Goal: Information Seeking & Learning: Learn about a topic

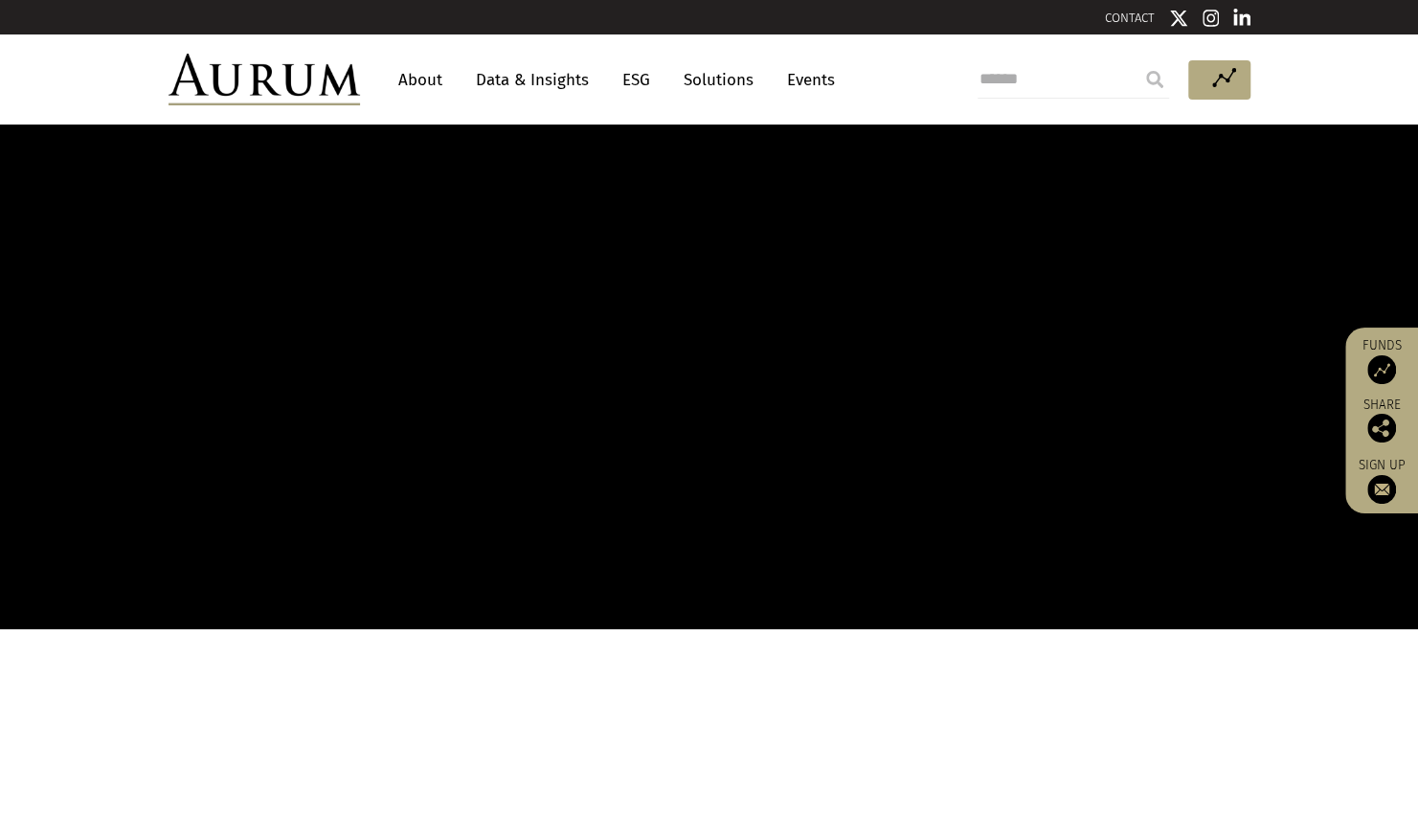
click at [729, 84] on link "Solutions" at bounding box center [719, 80] width 89 height 36
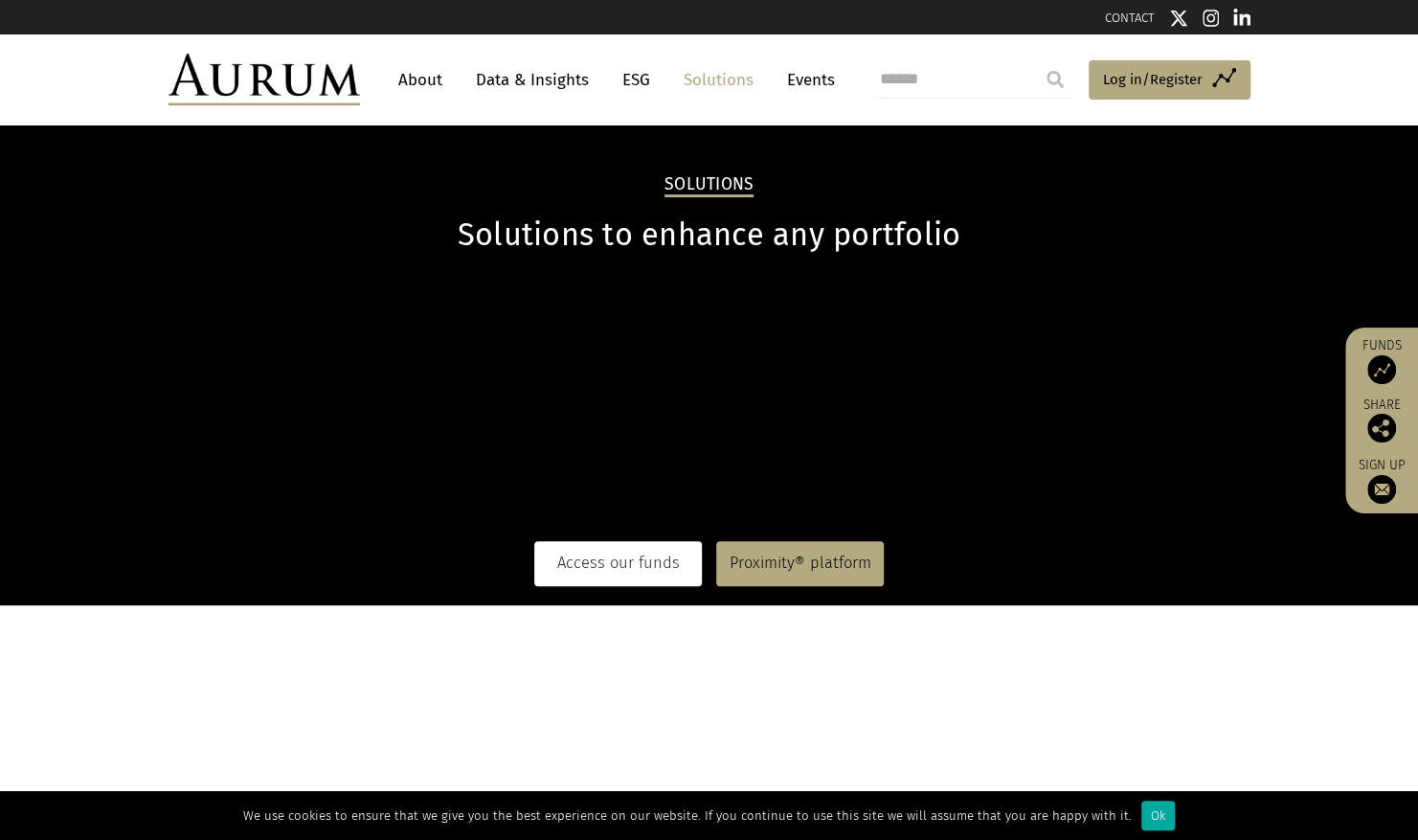
click at [603, 565] on link "Access our funds" at bounding box center [618, 563] width 168 height 44
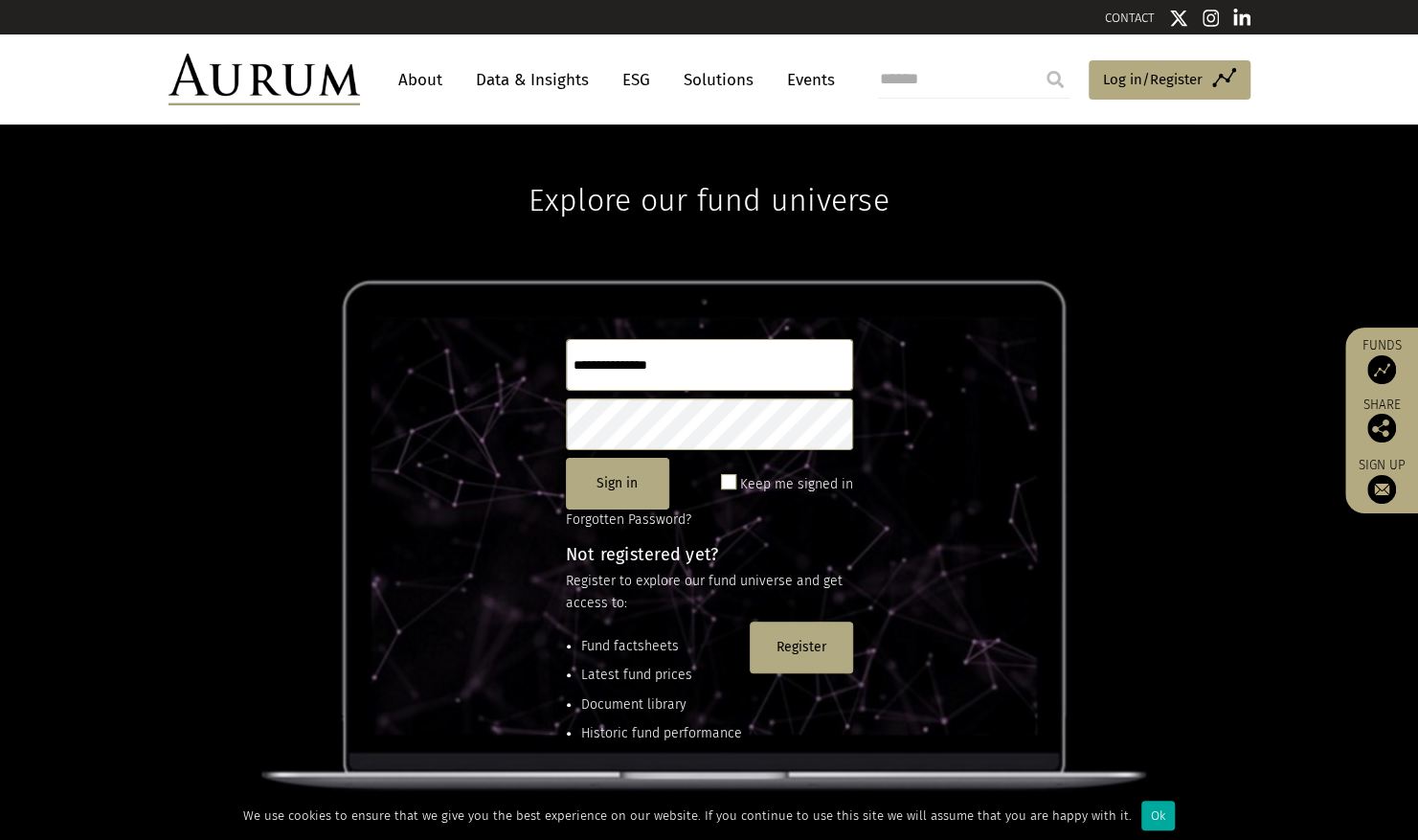
click at [716, 77] on link "Solutions" at bounding box center [719, 80] width 89 height 36
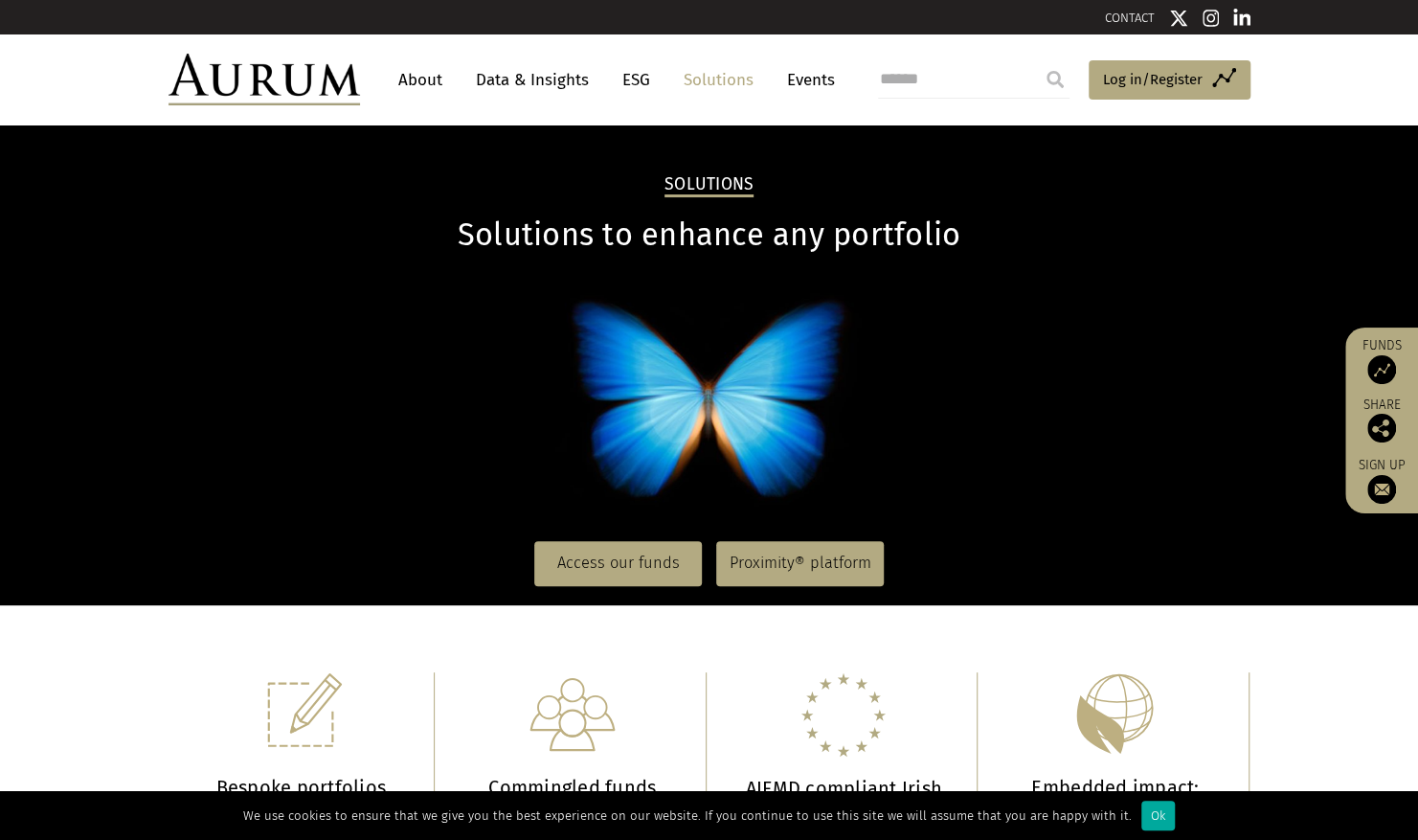
click at [798, 84] on link "Events" at bounding box center [806, 80] width 58 height 36
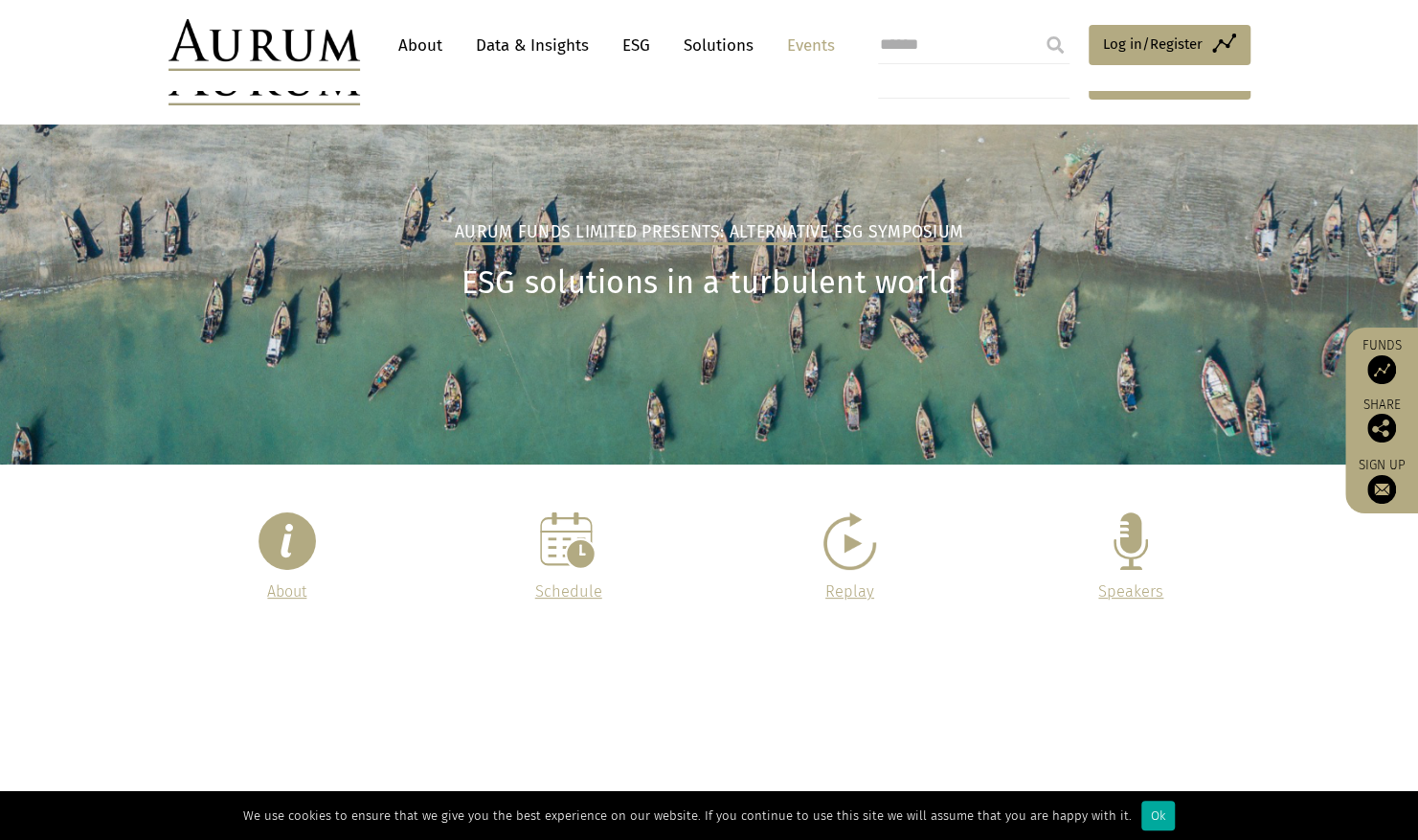
scroll to position [383, 0]
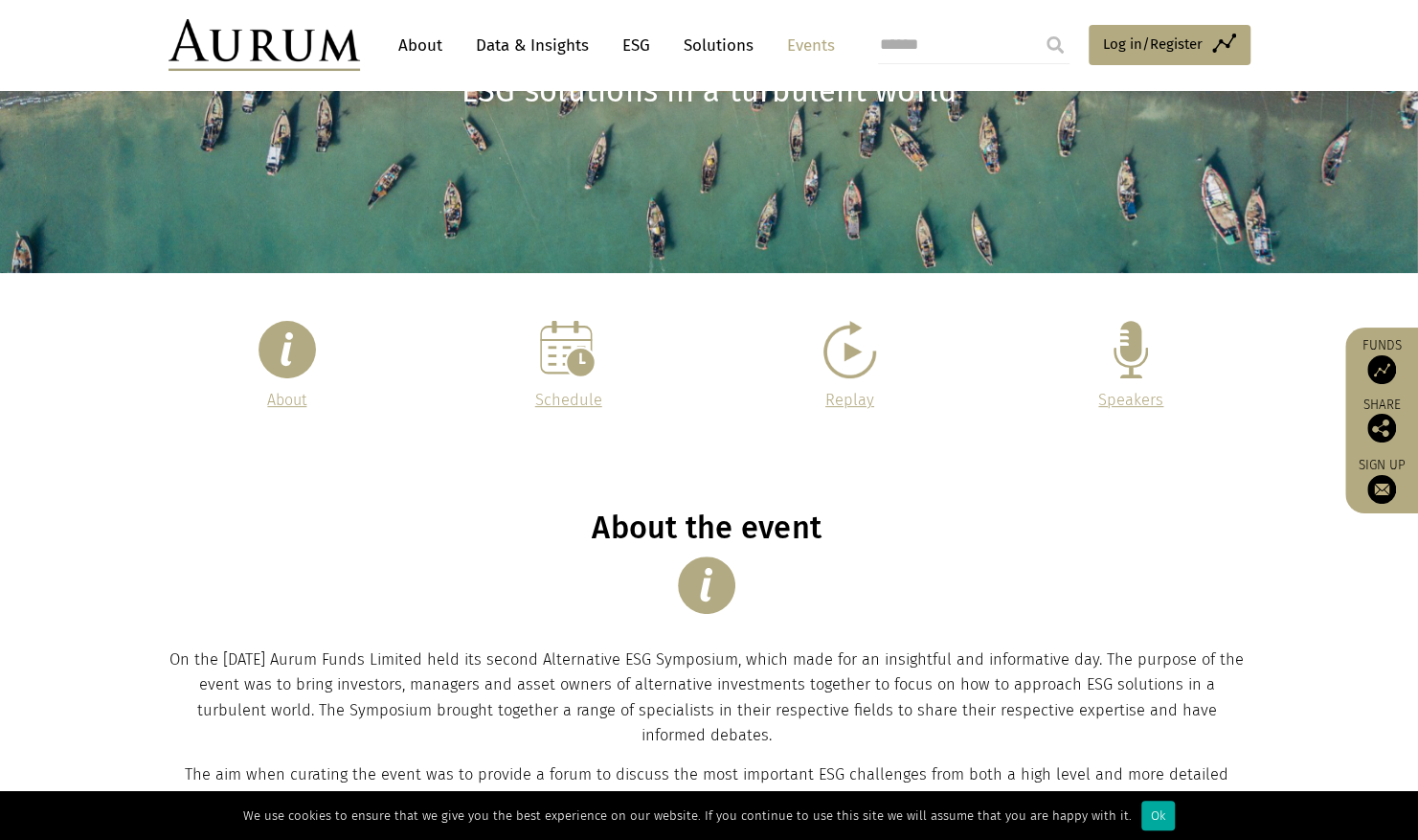
click at [571, 367] on img at bounding box center [569, 350] width 58 height 58
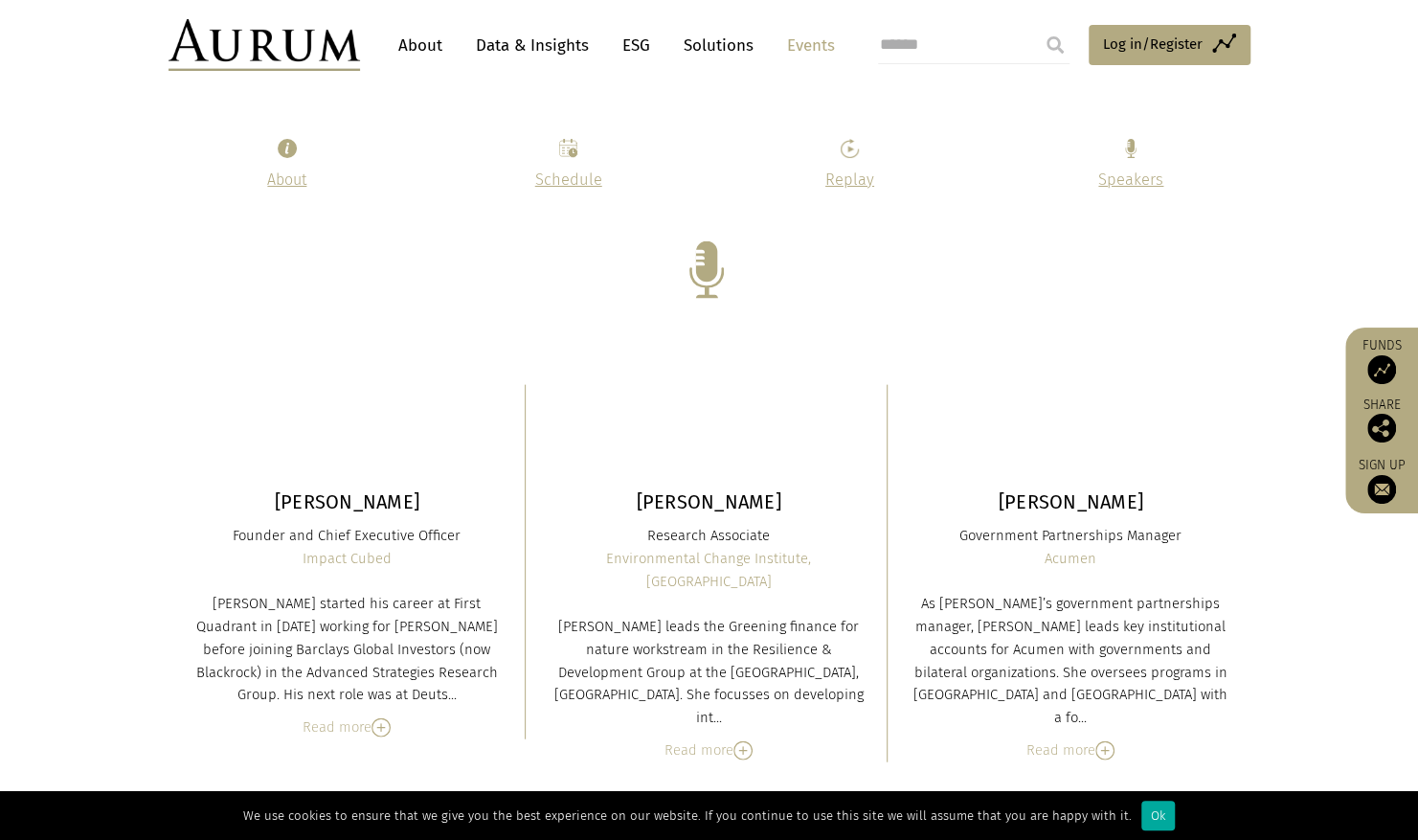
scroll to position [6542, 0]
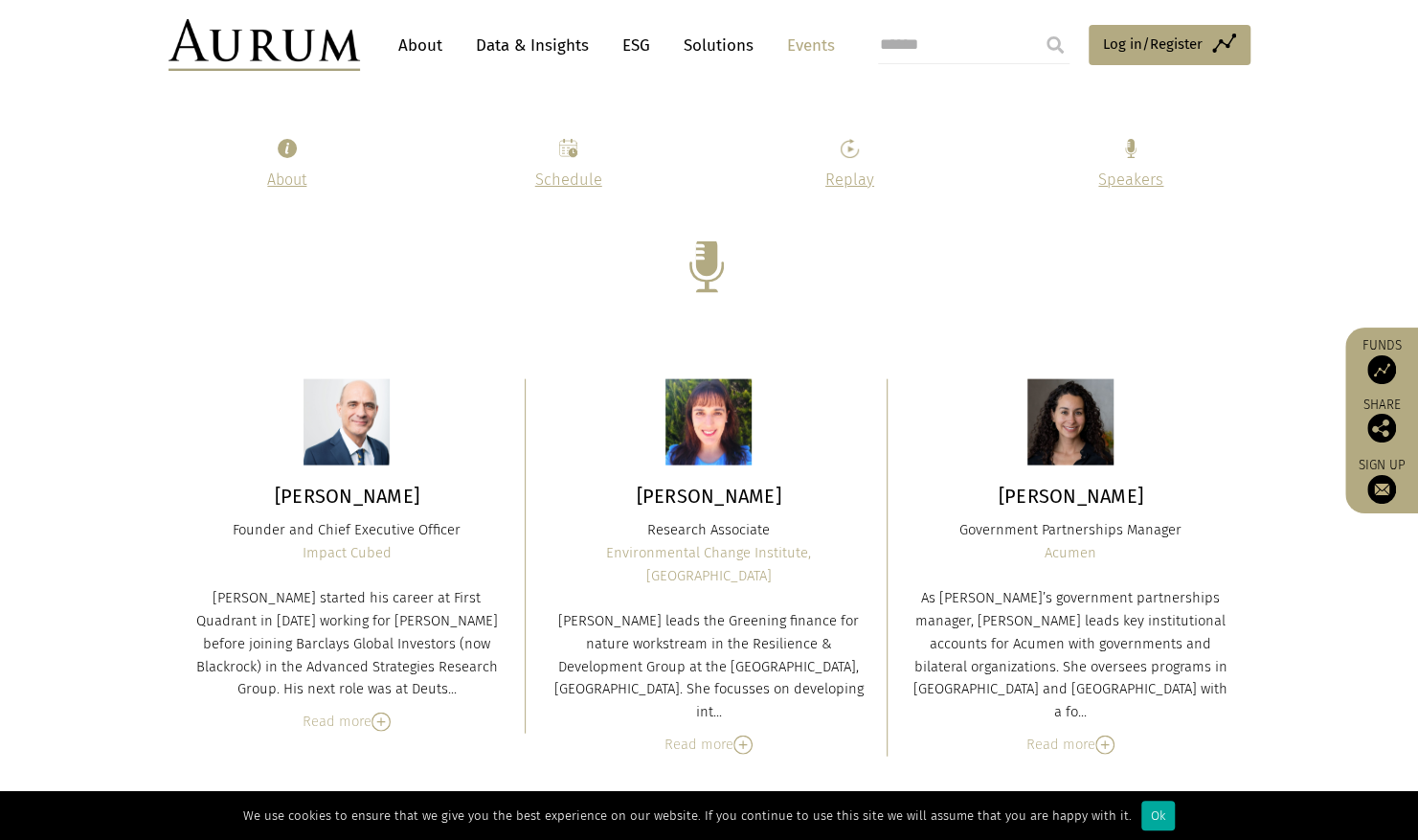
click at [437, 38] on link "About" at bounding box center [420, 46] width 64 height 36
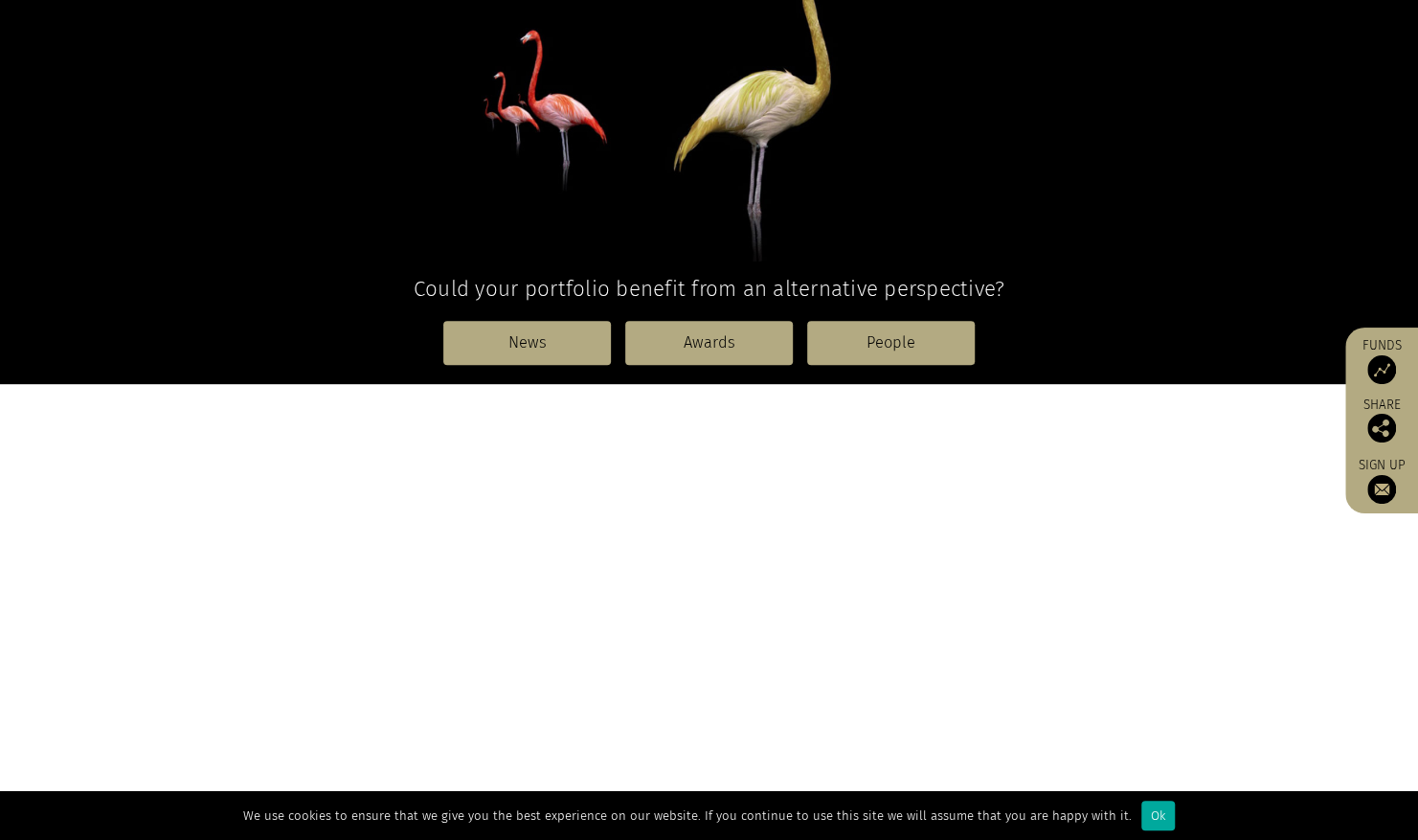
scroll to position [383, 0]
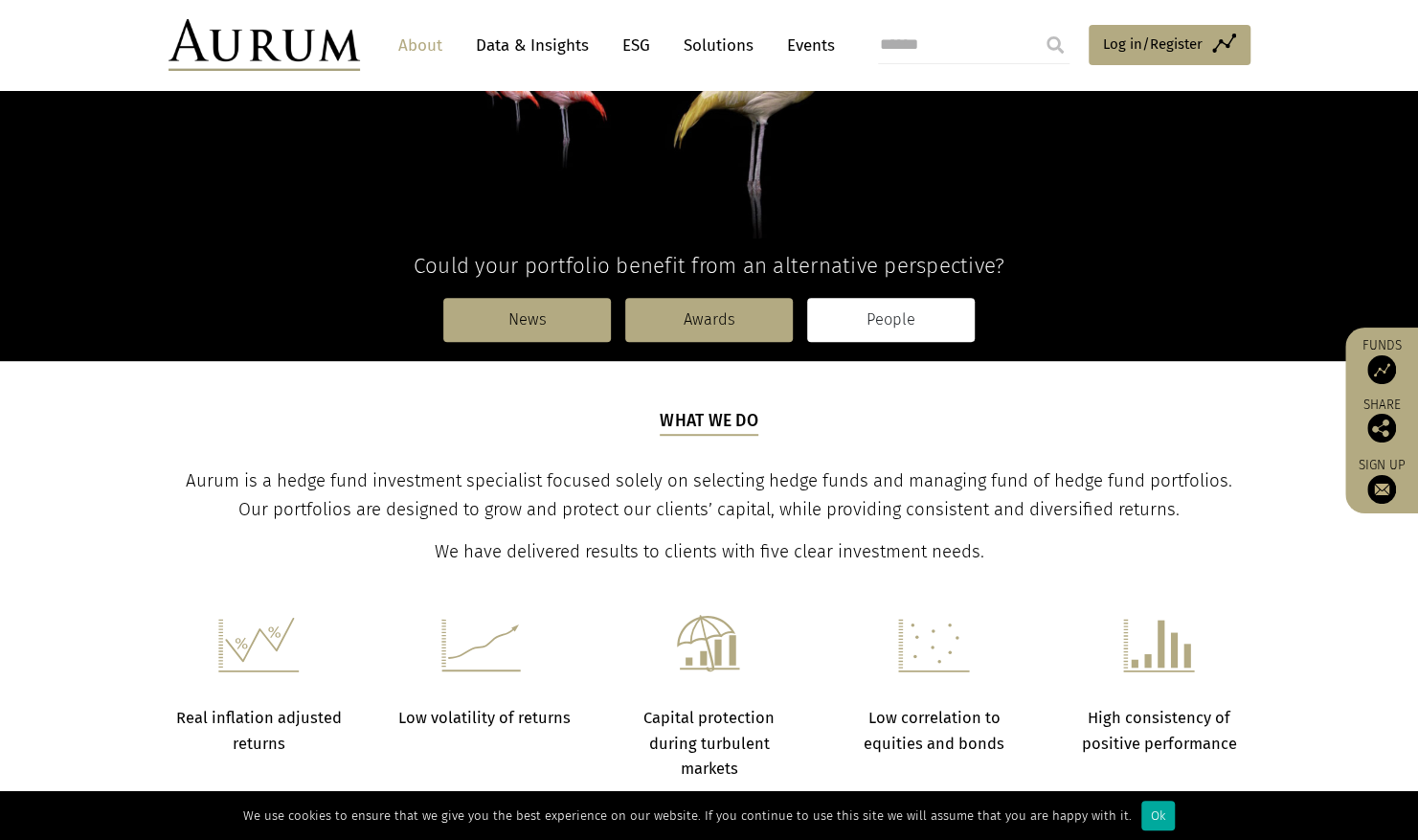
click at [894, 328] on link "People" at bounding box center [891, 320] width 168 height 44
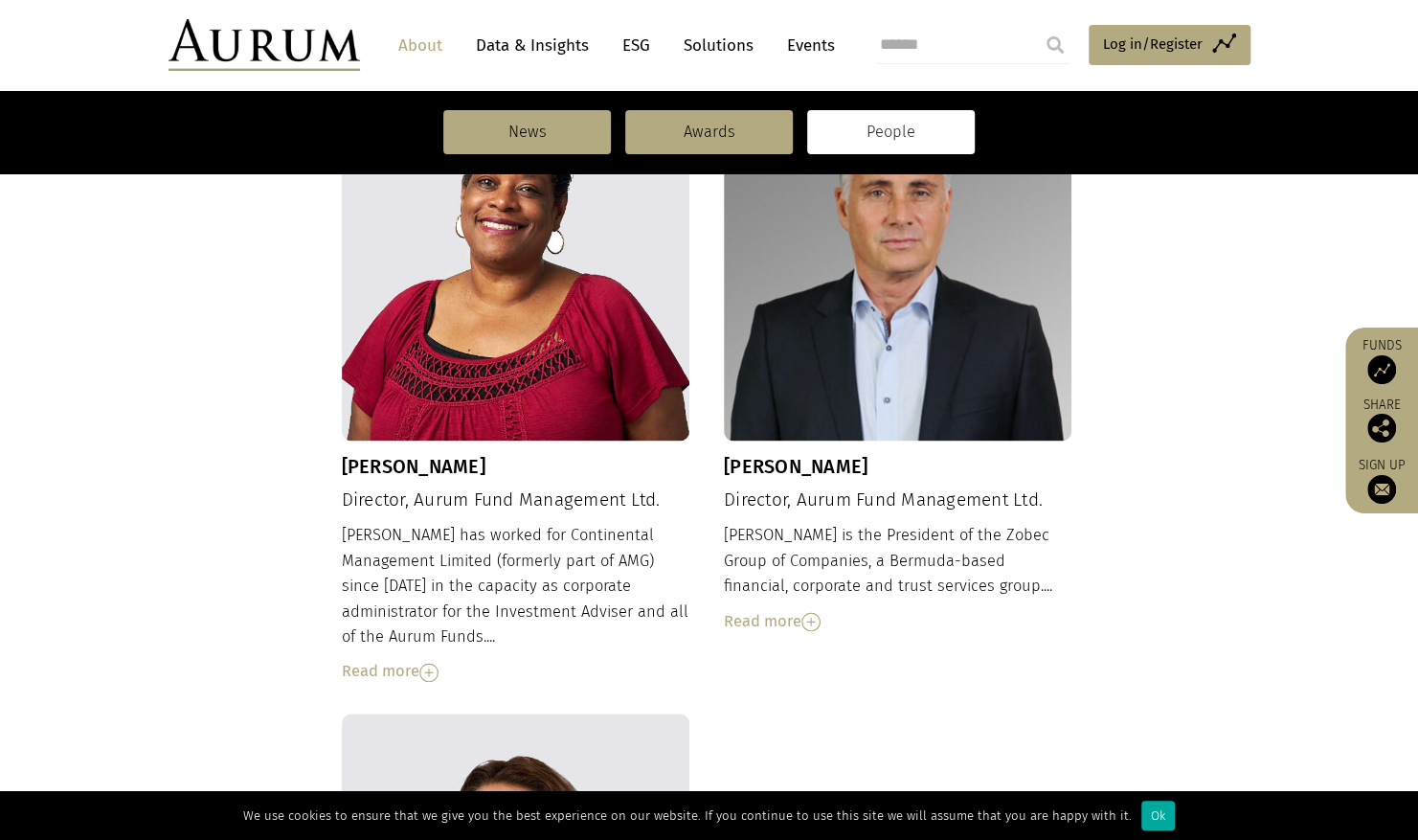
scroll to position [1248, 0]
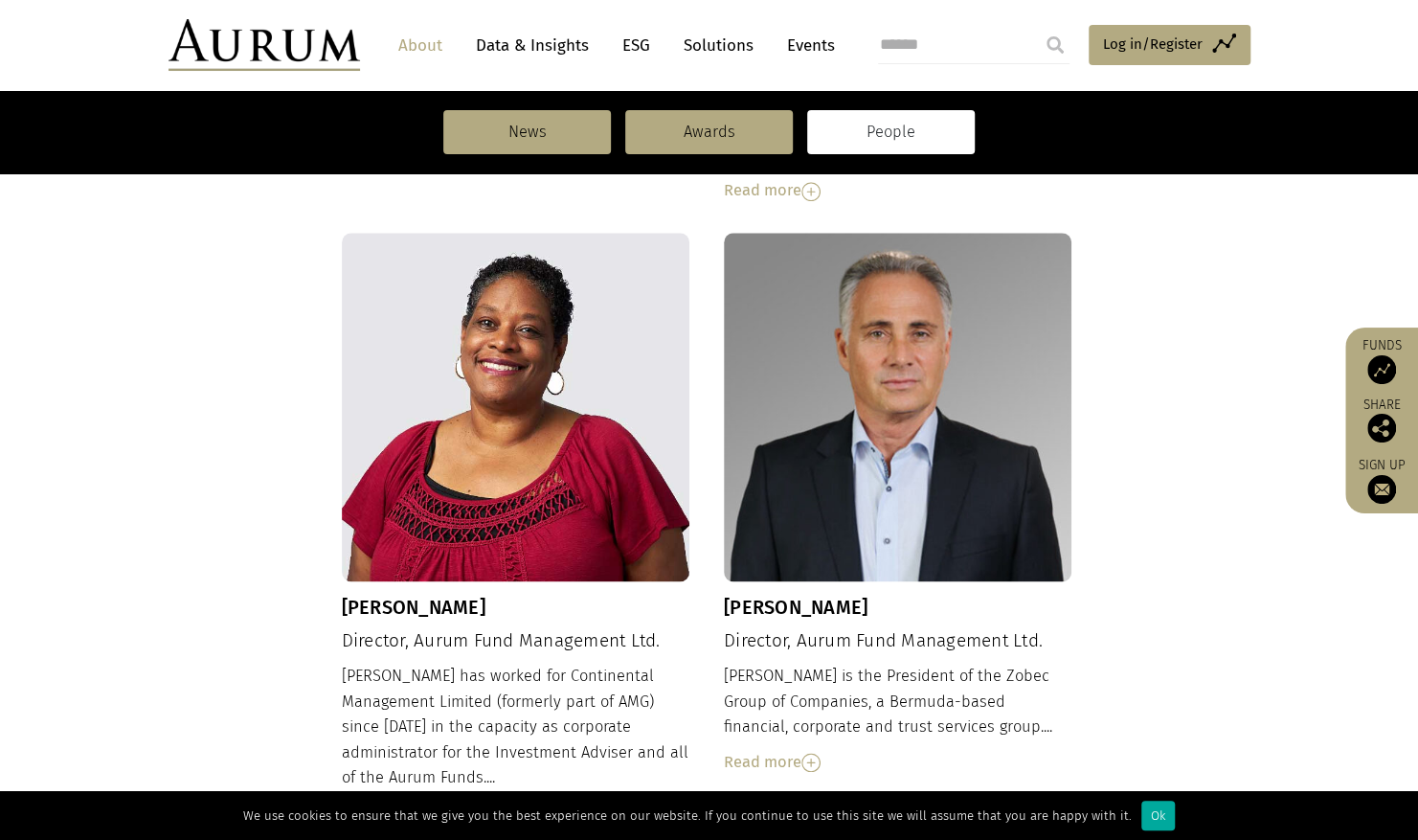
click at [487, 54] on link "Data & Insights" at bounding box center [532, 46] width 132 height 36
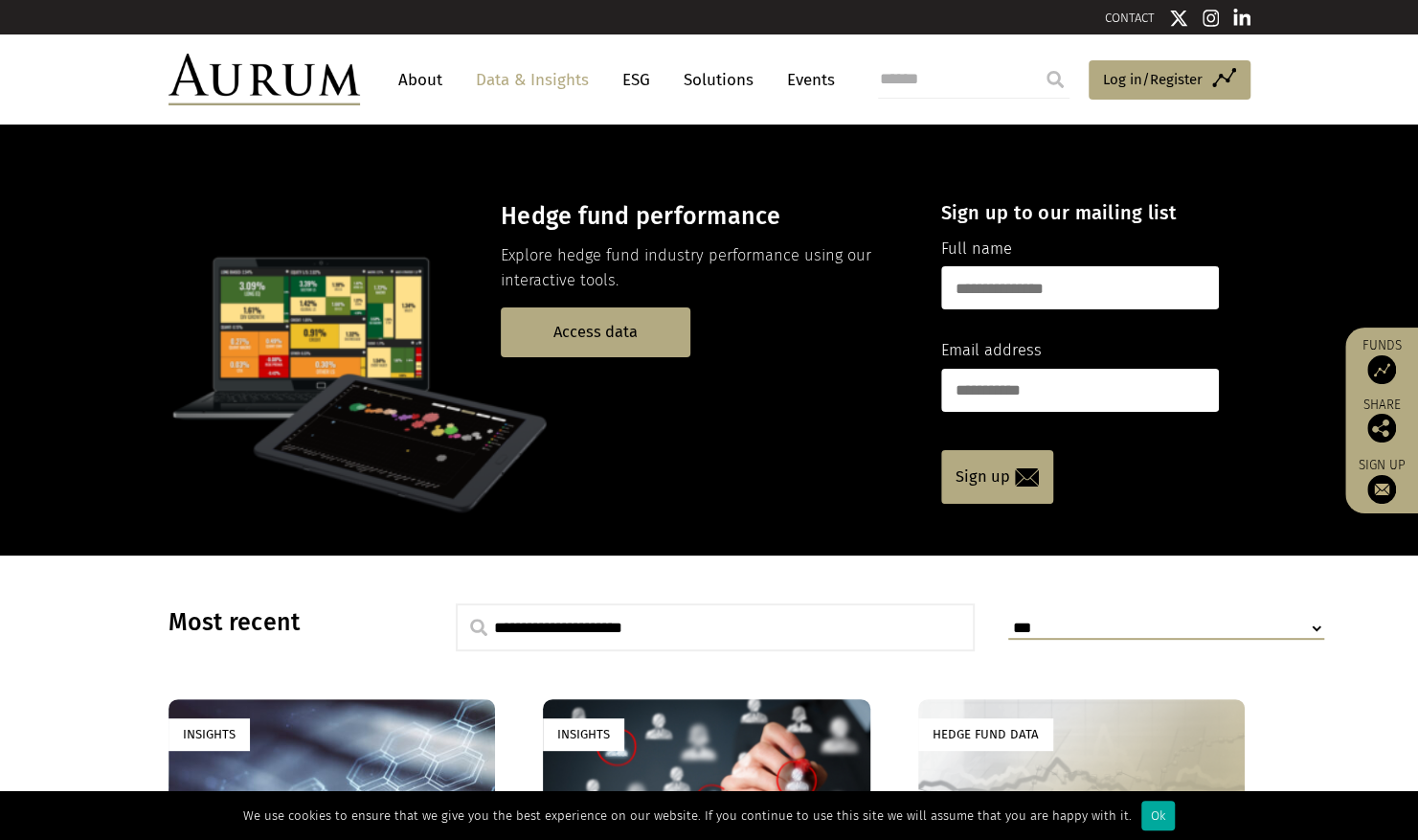
scroll to position [383, 0]
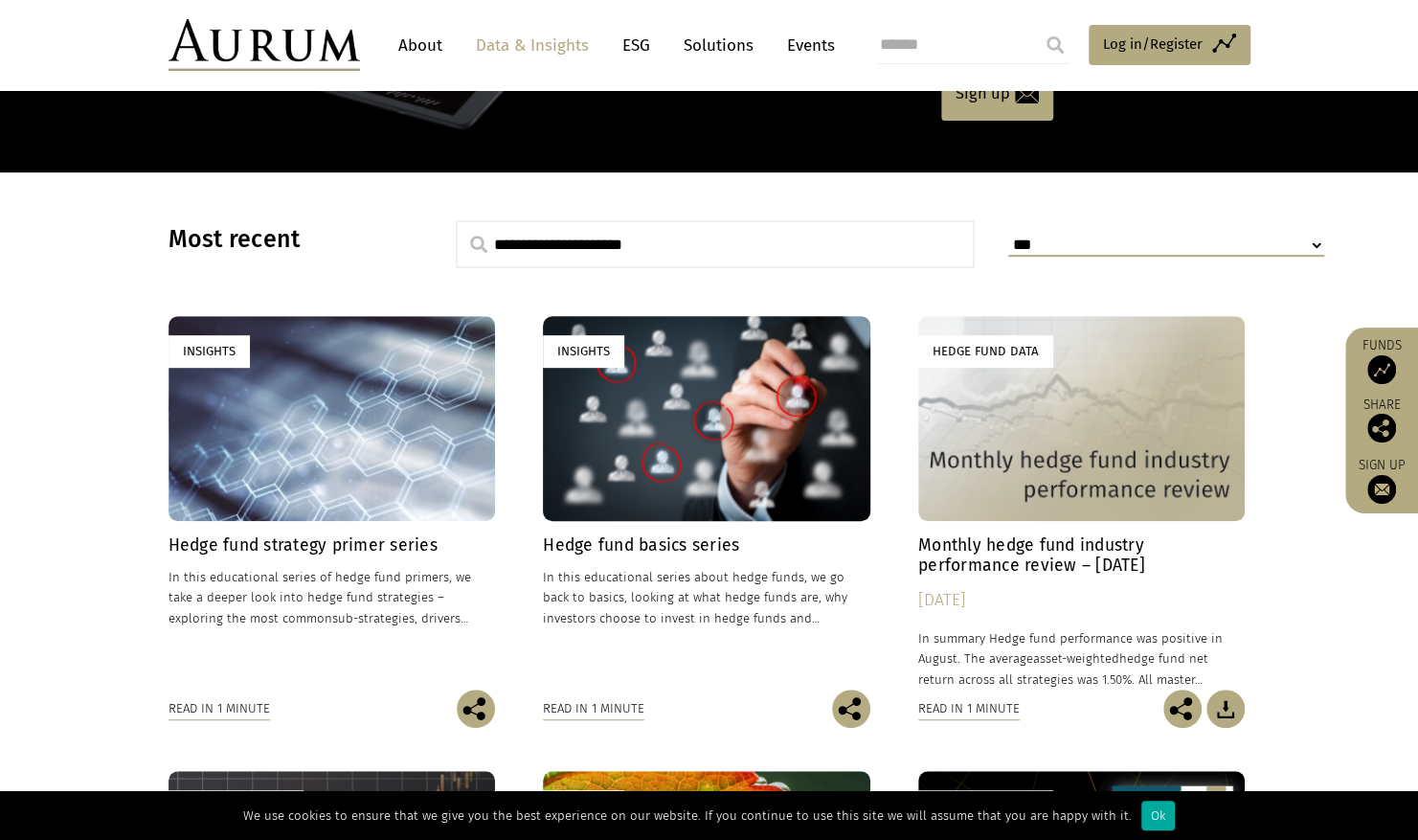
click at [357, 380] on div "Insights" at bounding box center [333, 417] width 328 height 204
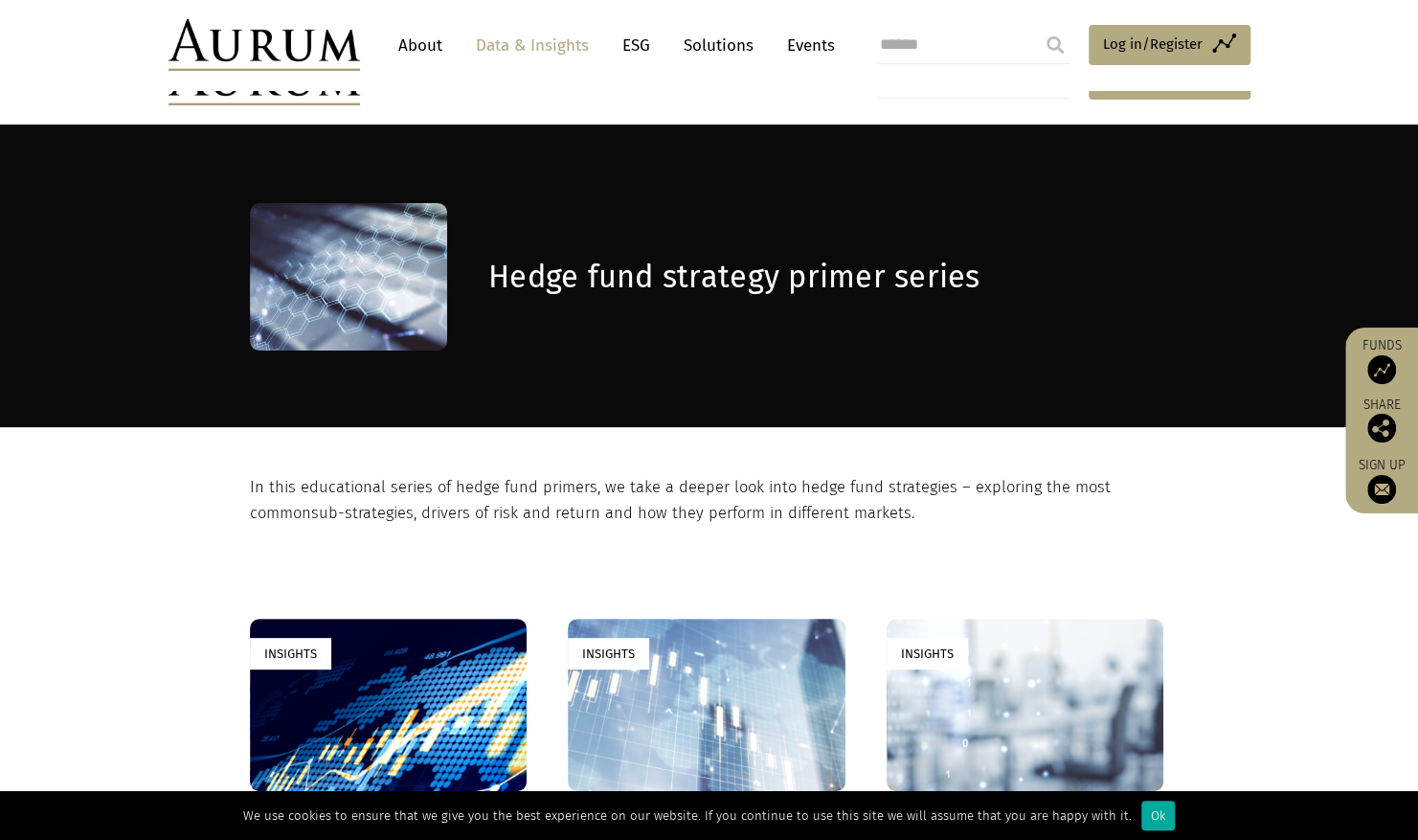
scroll to position [574, 0]
